Goal: Check status: Check status

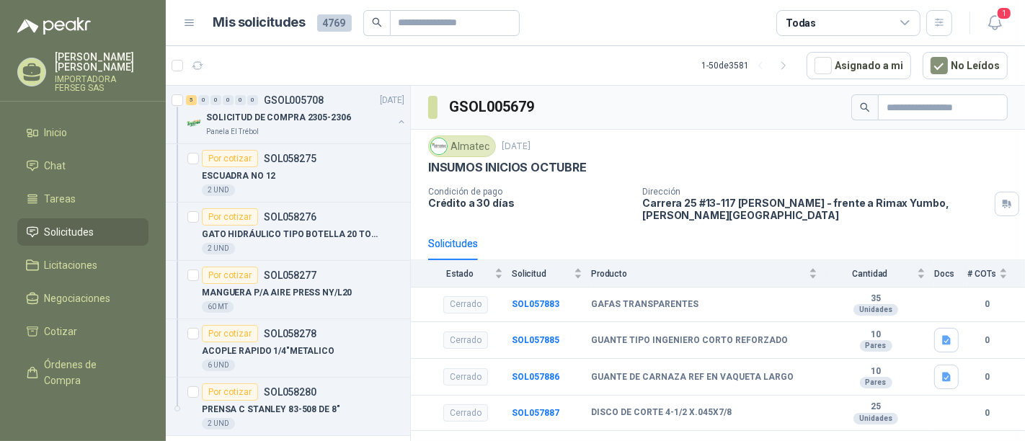
scroll to position [0, 110]
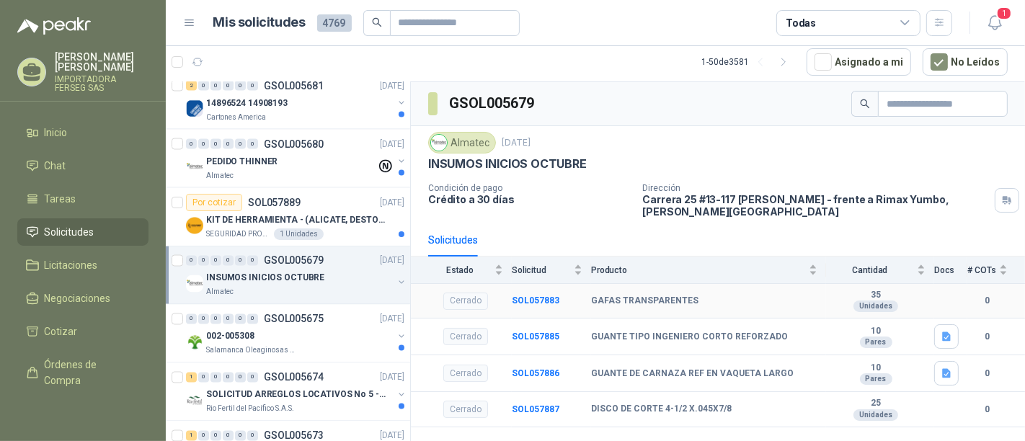
click at [982, 294] on b "0" at bounding box center [987, 301] width 40 height 14
click at [230, 330] on p "002-005308" at bounding box center [230, 337] width 48 height 14
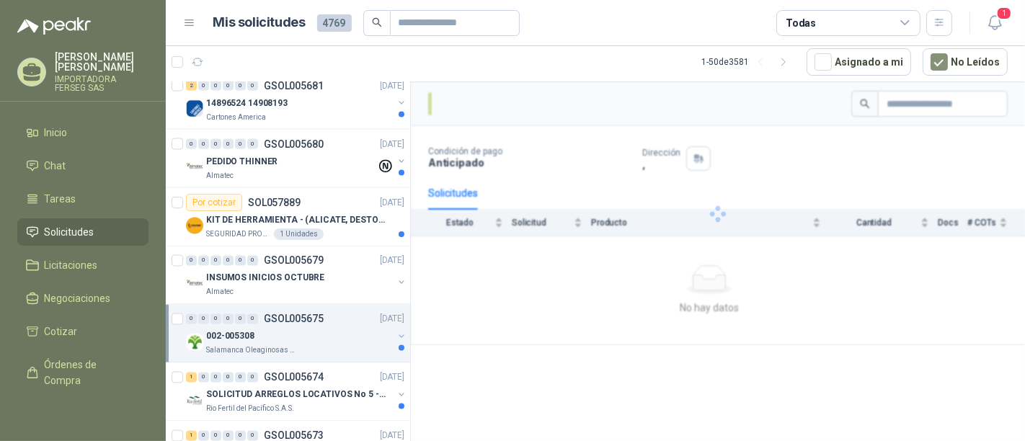
click at [230, 330] on p "002-005308" at bounding box center [230, 337] width 48 height 14
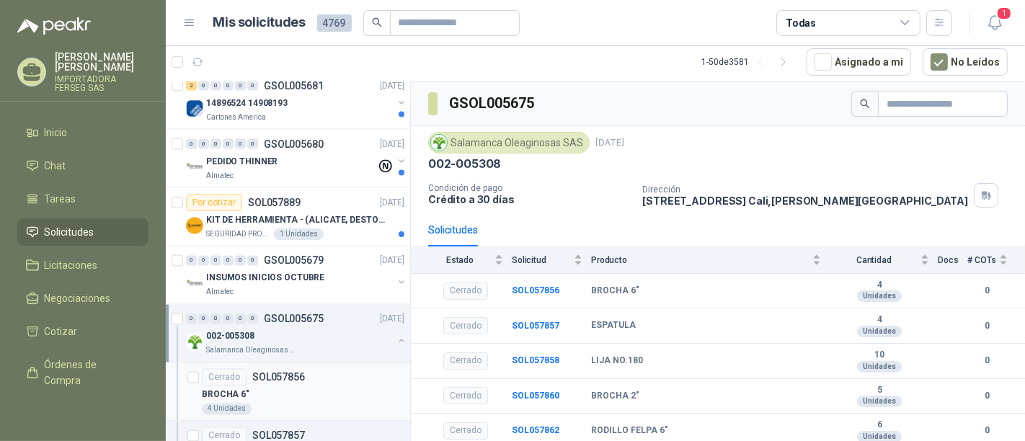
click at [257, 374] on div "Cerrado SOL057856" at bounding box center [253, 377] width 103 height 17
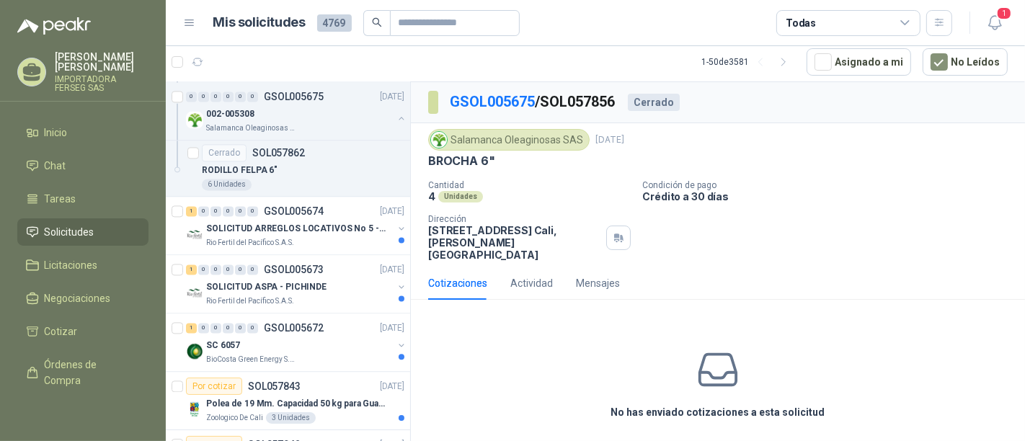
scroll to position [2677, 0]
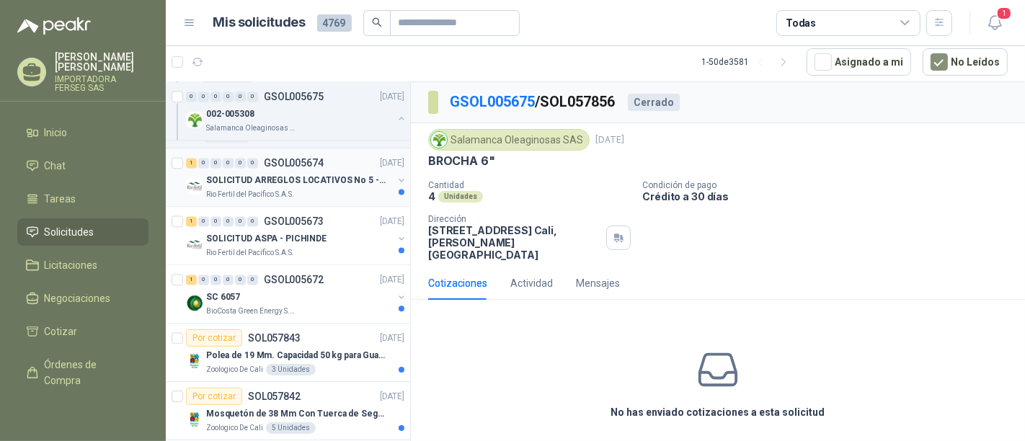
click at [272, 174] on p "SOLICITUD ARREGLOS LOCATIVOS No 5 - PICHINDE" at bounding box center [295, 181] width 179 height 14
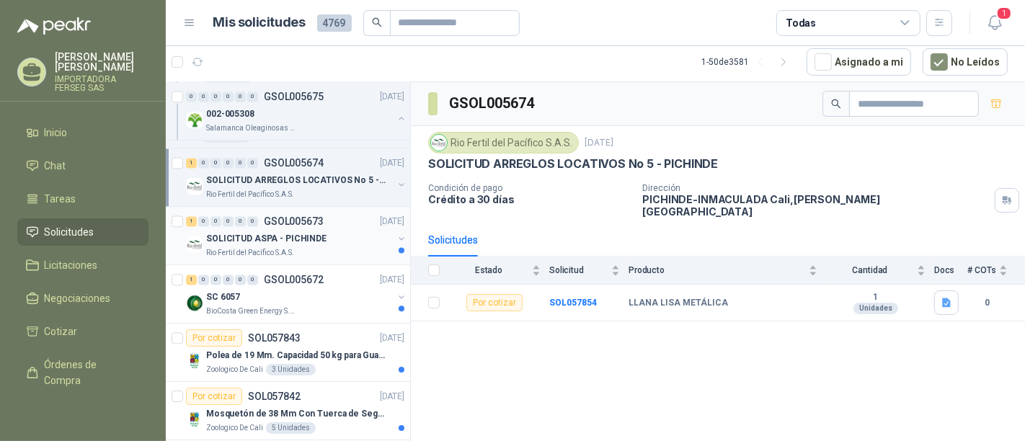
click at [279, 247] on p "Rio Fertil del Pacífico S.A.S." at bounding box center [250, 253] width 88 height 12
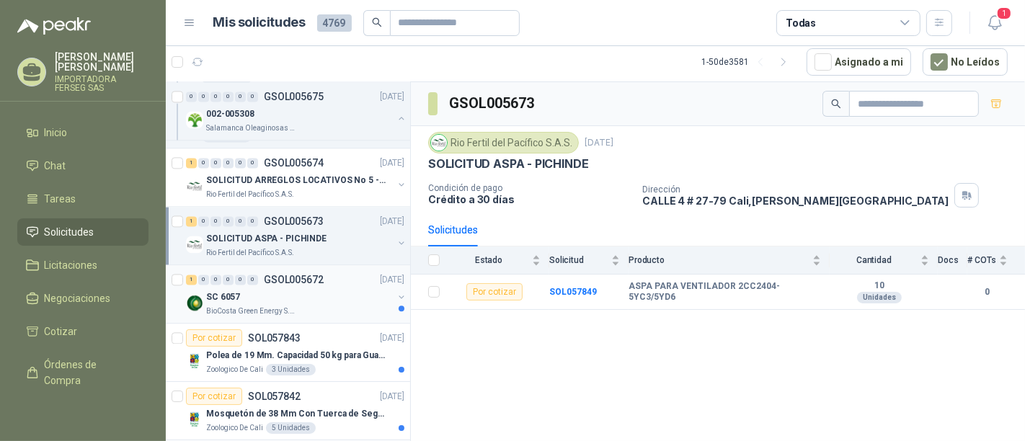
click at [272, 289] on div "SC 6057" at bounding box center [299, 296] width 187 height 17
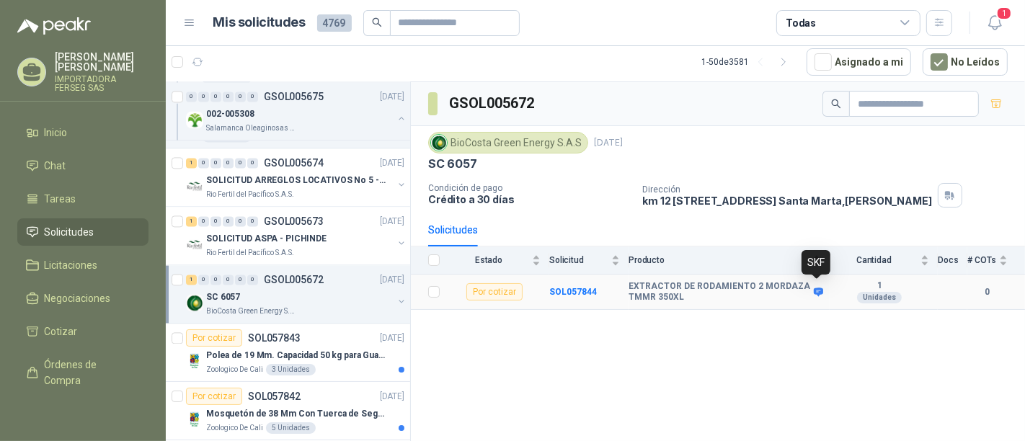
click at [817, 288] on icon at bounding box center [818, 292] width 11 height 11
click at [554, 344] on div "GSOL005672 BioCosta [PERSON_NAME] Energy S.A.S [DATE] SC 6057 Condición de pago…" at bounding box center [718, 262] width 614 height 360
click at [288, 364] on div "3 Unidades" at bounding box center [291, 370] width 50 height 12
